Goal: Information Seeking & Learning: Learn about a topic

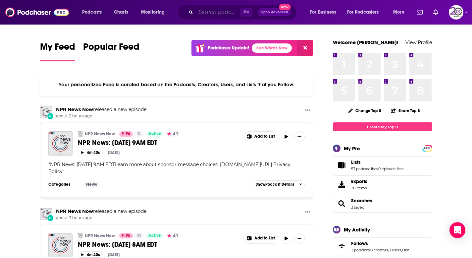
click at [220, 16] on input "Search podcasts, credits, & more..." at bounding box center [218, 12] width 44 height 11
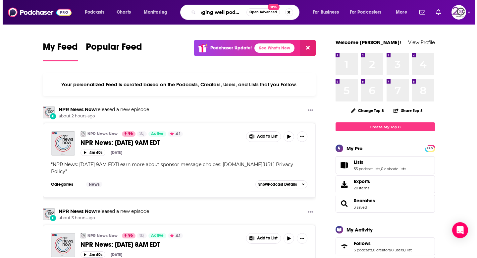
scroll to position [0, 5]
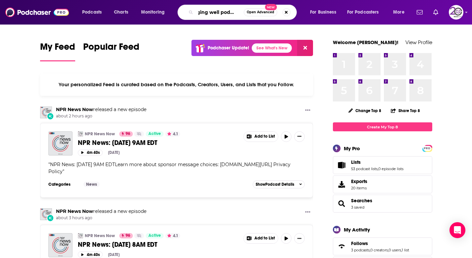
type input "aging well podcast"
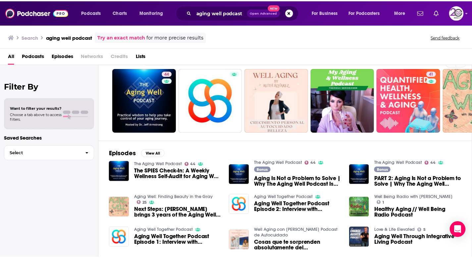
scroll to position [18, 0]
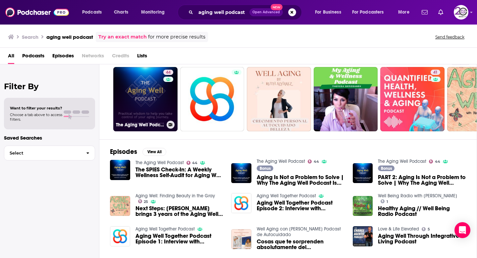
click at [142, 96] on link "44 The Aging Well Podcast" at bounding box center [145, 99] width 64 height 64
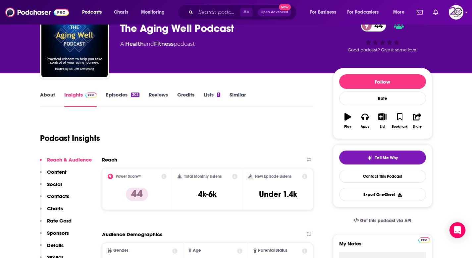
scroll to position [35, 0]
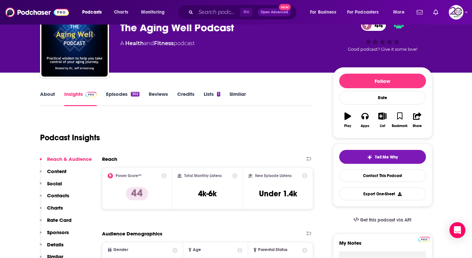
click at [164, 174] on icon at bounding box center [163, 175] width 5 height 5
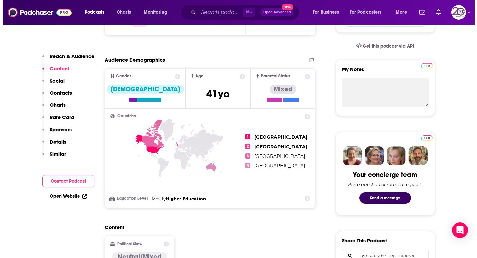
scroll to position [0, 0]
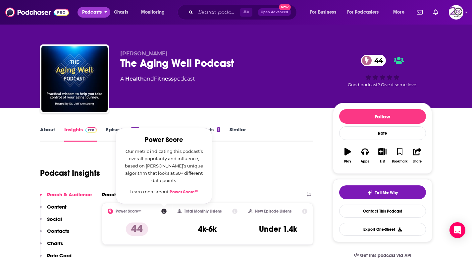
click at [92, 13] on span "Podcasts" at bounding box center [92, 12] width 20 height 9
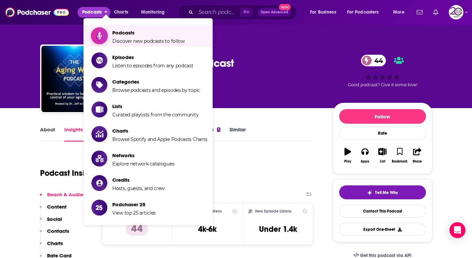
click at [129, 36] on span "Podcasts Discover new podcasts to follow" at bounding box center [148, 35] width 73 height 17
